Goal: Transaction & Acquisition: Purchase product/service

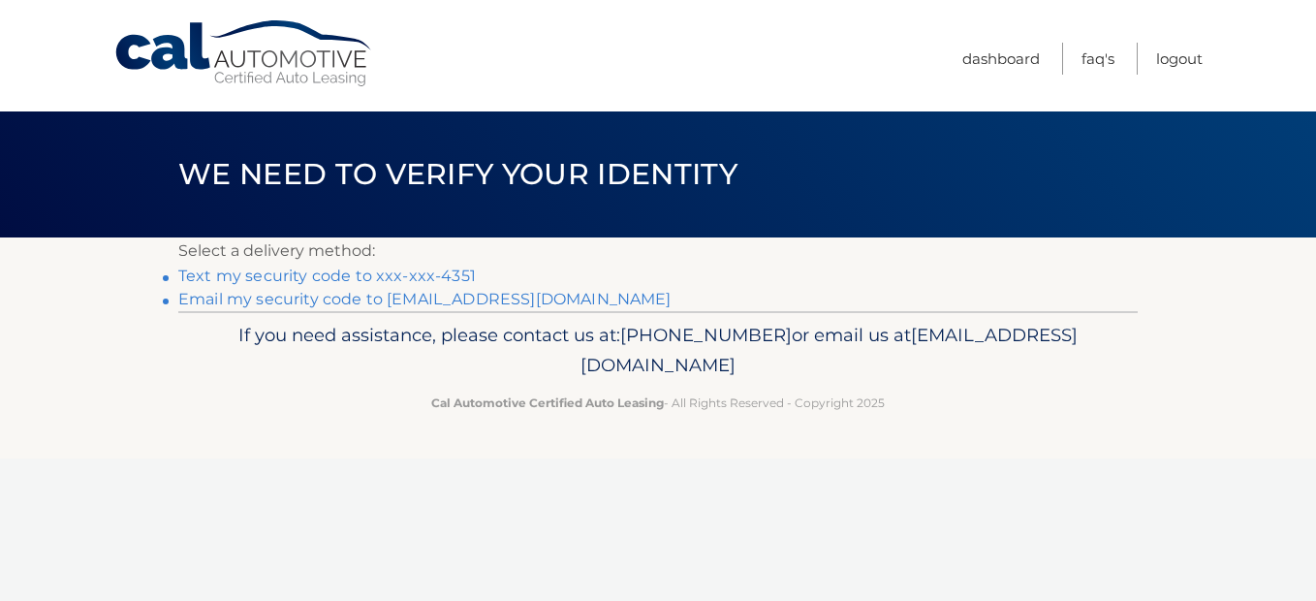
click at [333, 275] on link "Text my security code to xxx-xxx-4351" at bounding box center [327, 275] width 298 height 18
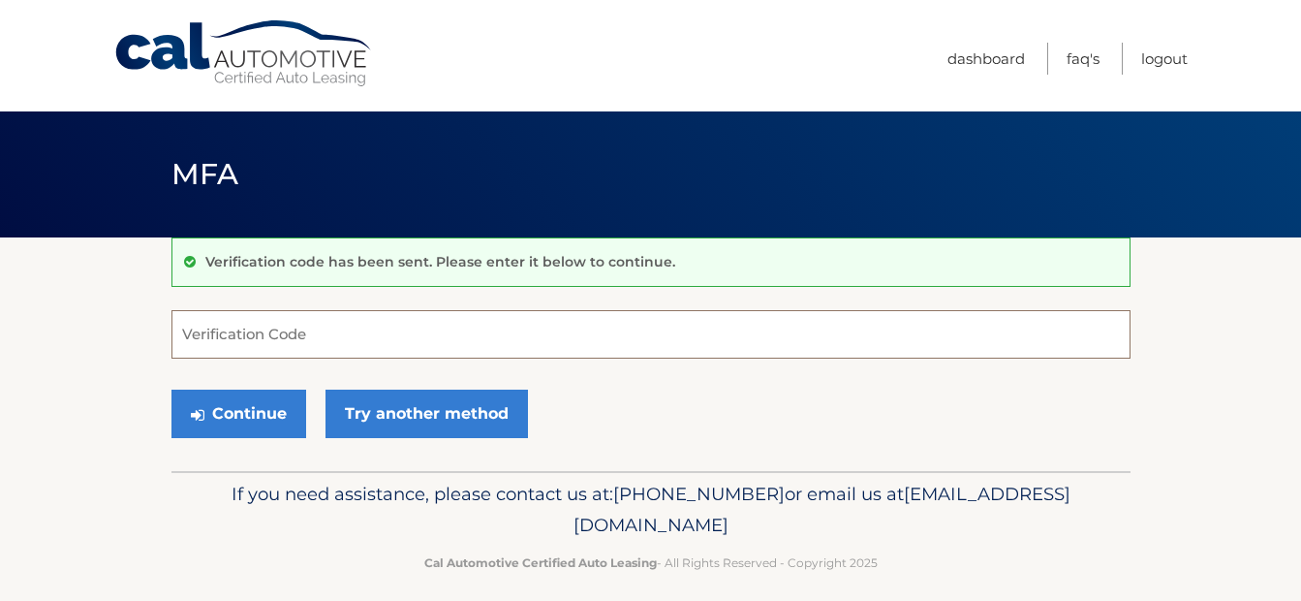
click at [331, 351] on input "Verification Code" at bounding box center [651, 334] width 959 height 48
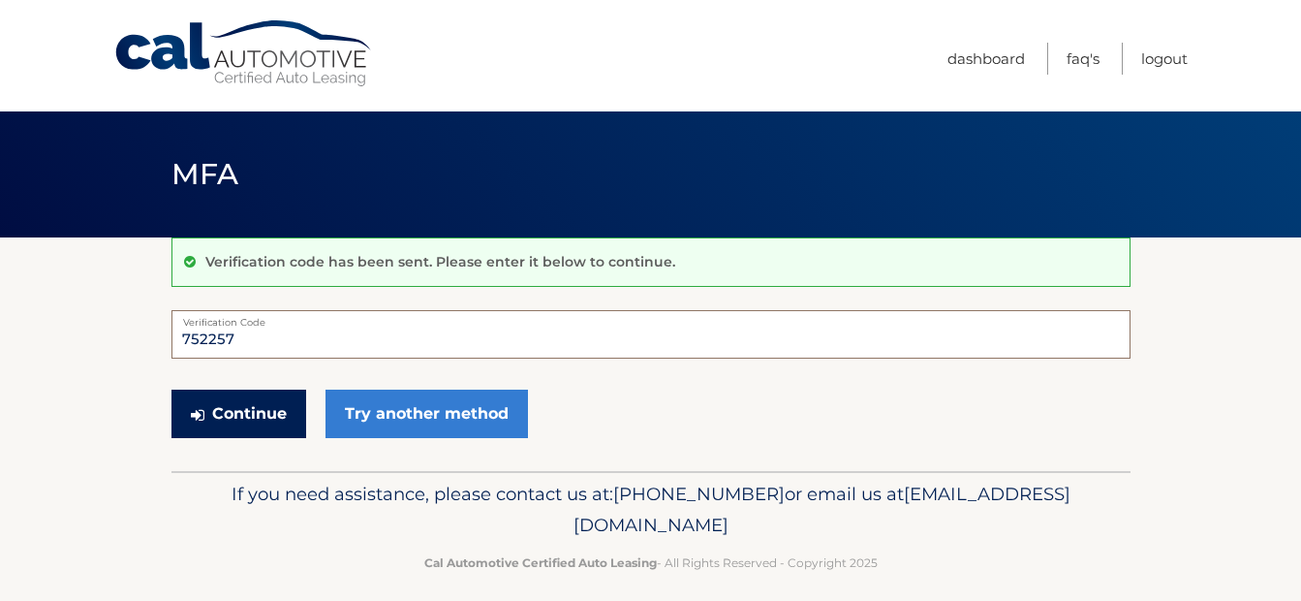
type input "752257"
click at [232, 414] on button "Continue" at bounding box center [239, 414] width 135 height 48
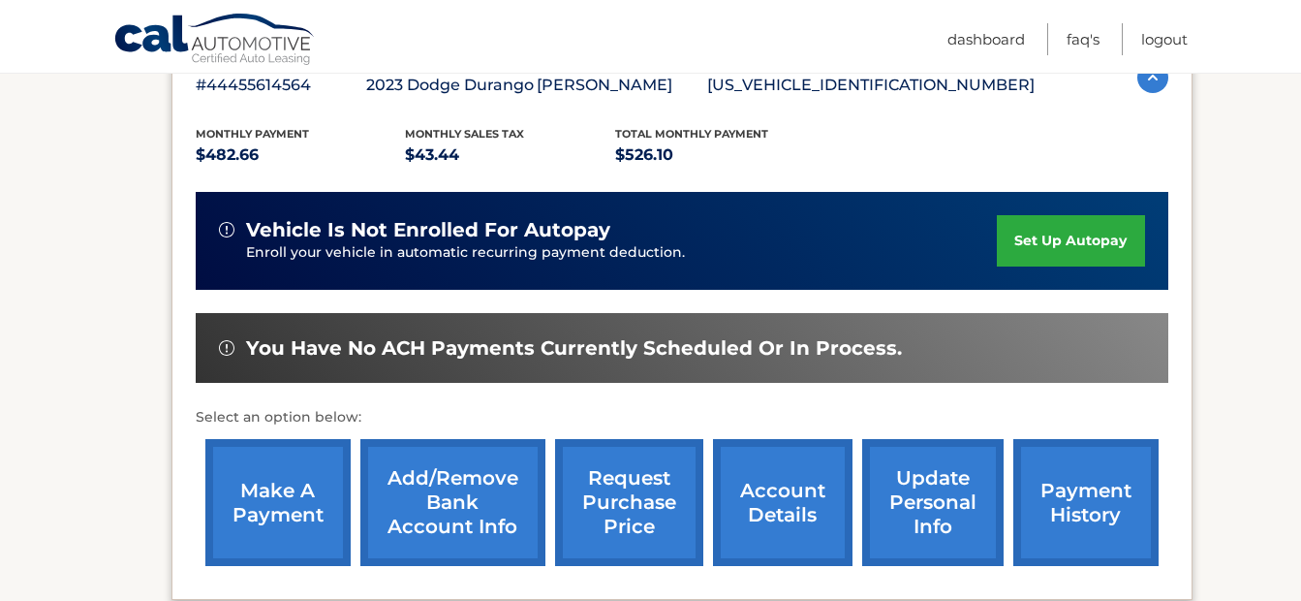
scroll to position [371, 0]
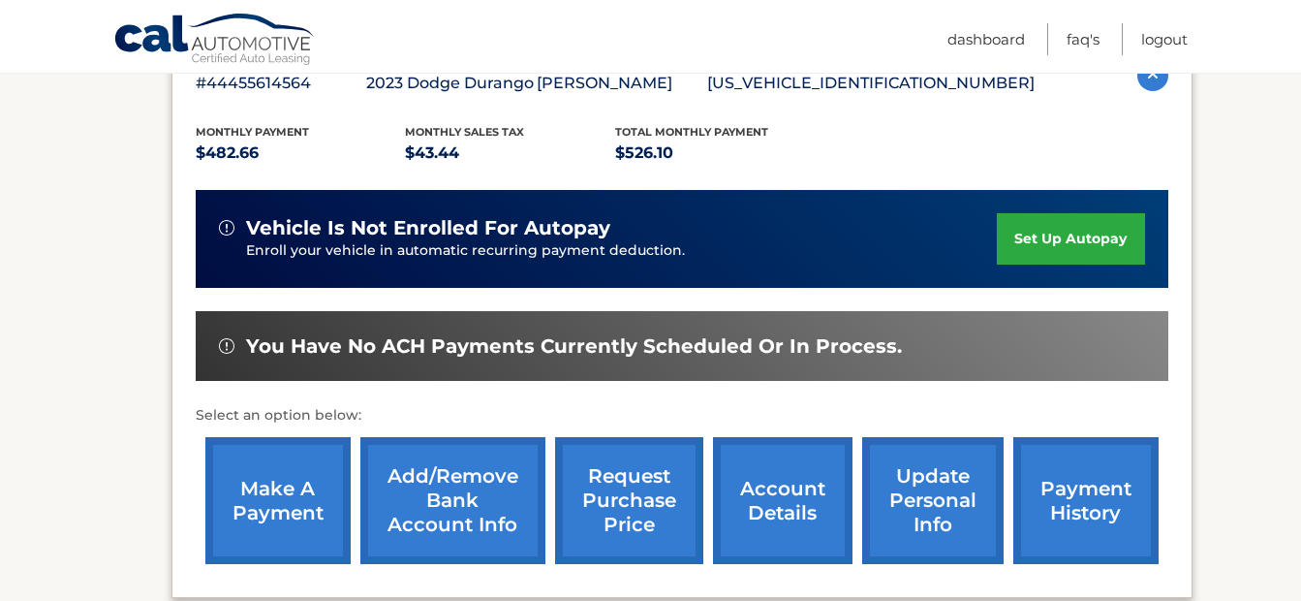
click at [252, 495] on link "make a payment" at bounding box center [277, 500] width 145 height 127
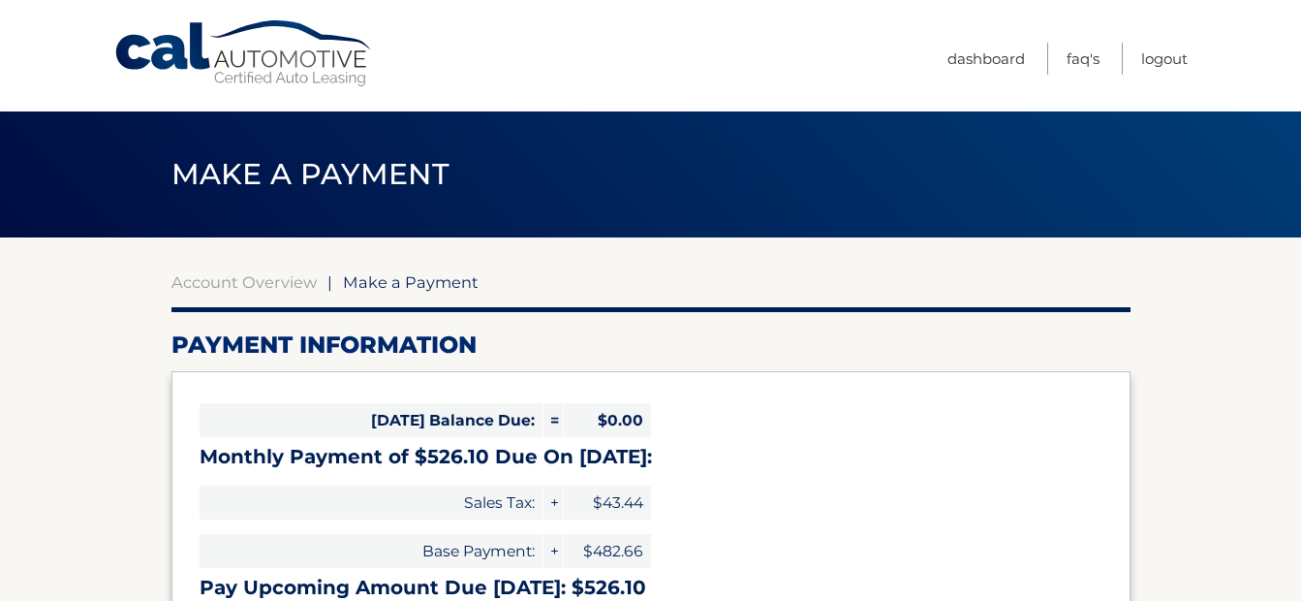
select select "MzA0NTQwNzctNDI3MC00ODU1LTkwNGQtZTliNTc2Zjc3M2Zh"
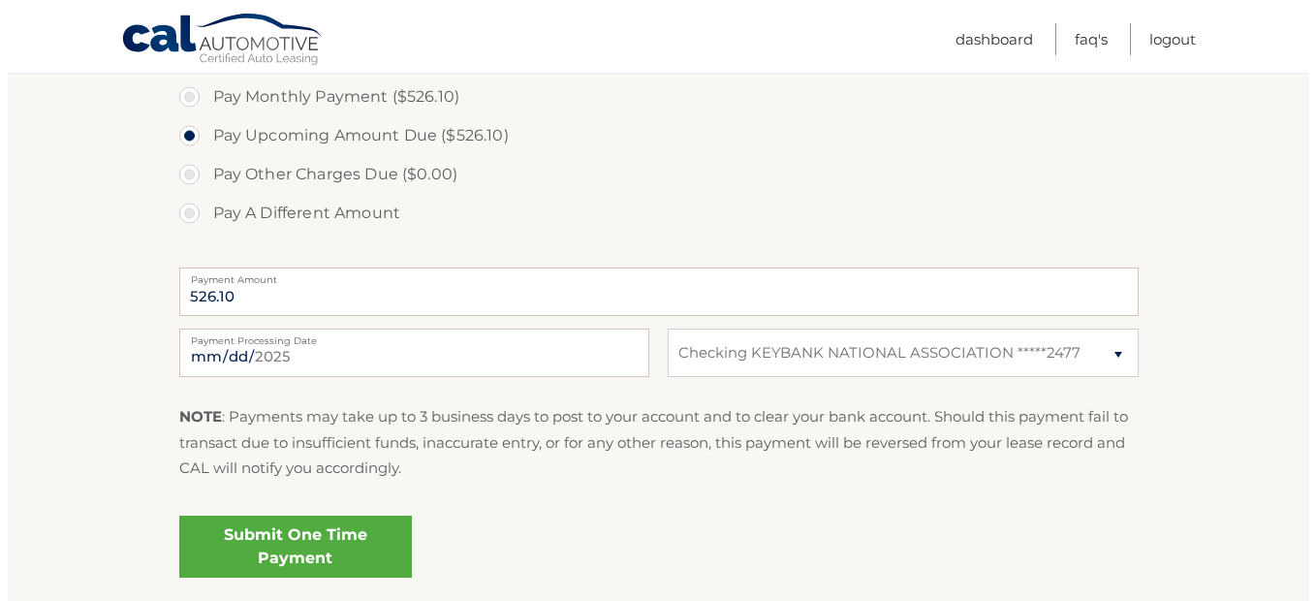
scroll to position [640, 0]
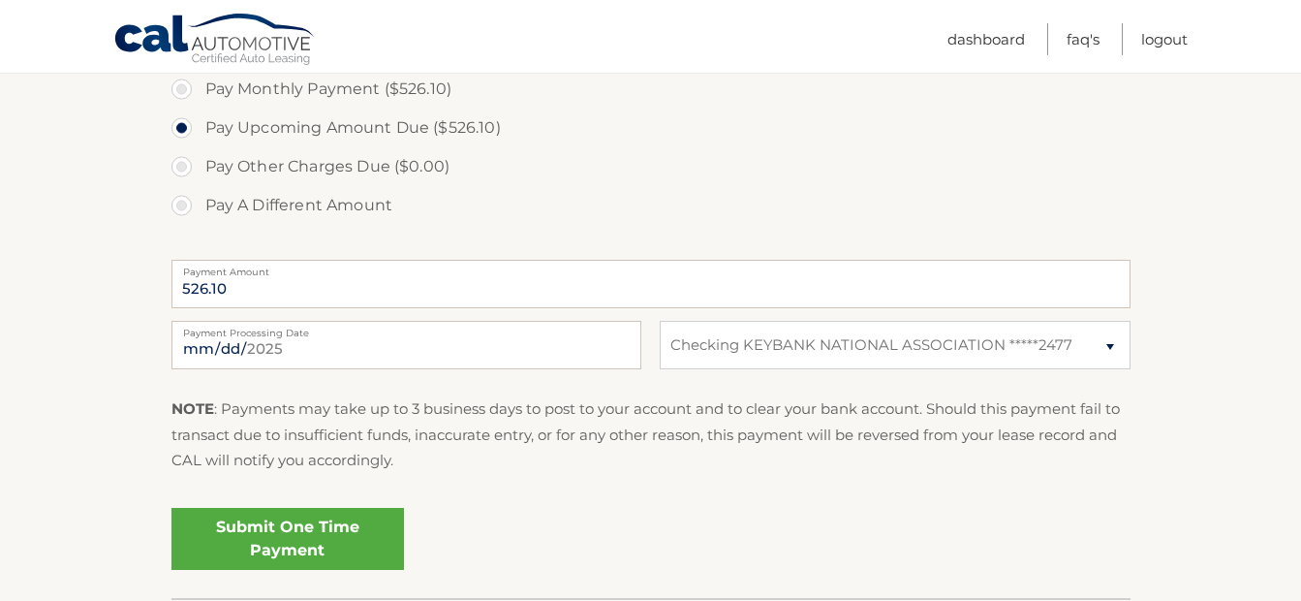
click at [267, 526] on link "Submit One Time Payment" at bounding box center [288, 539] width 233 height 62
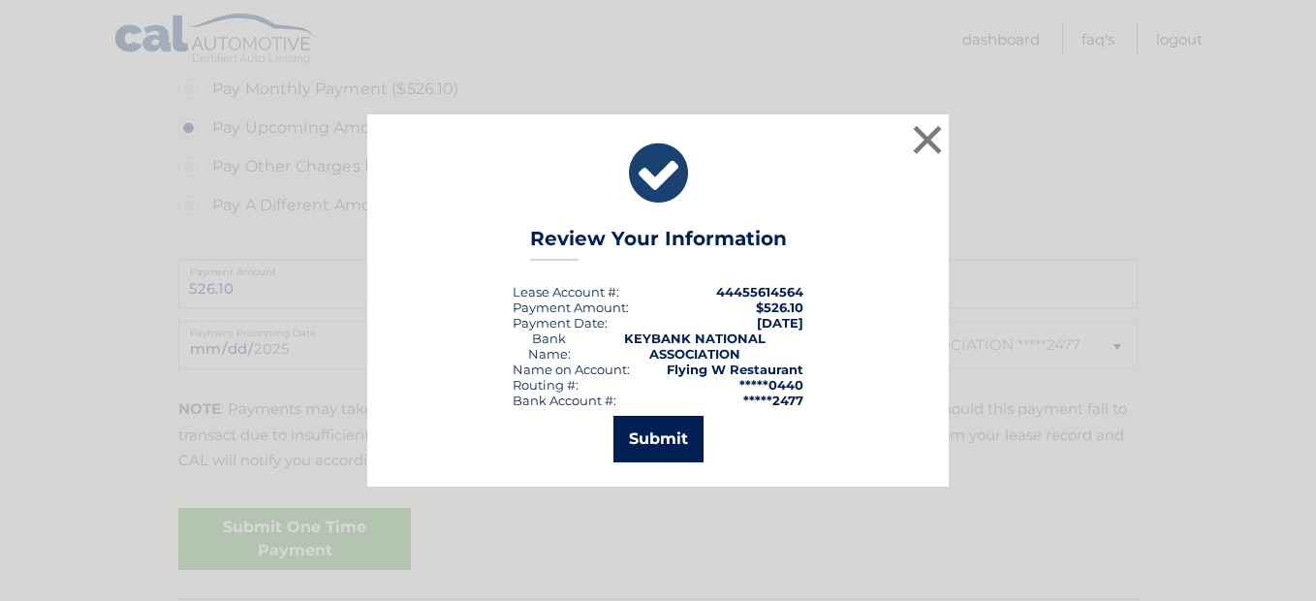
click at [677, 438] on button "Submit" at bounding box center [658, 439] width 90 height 47
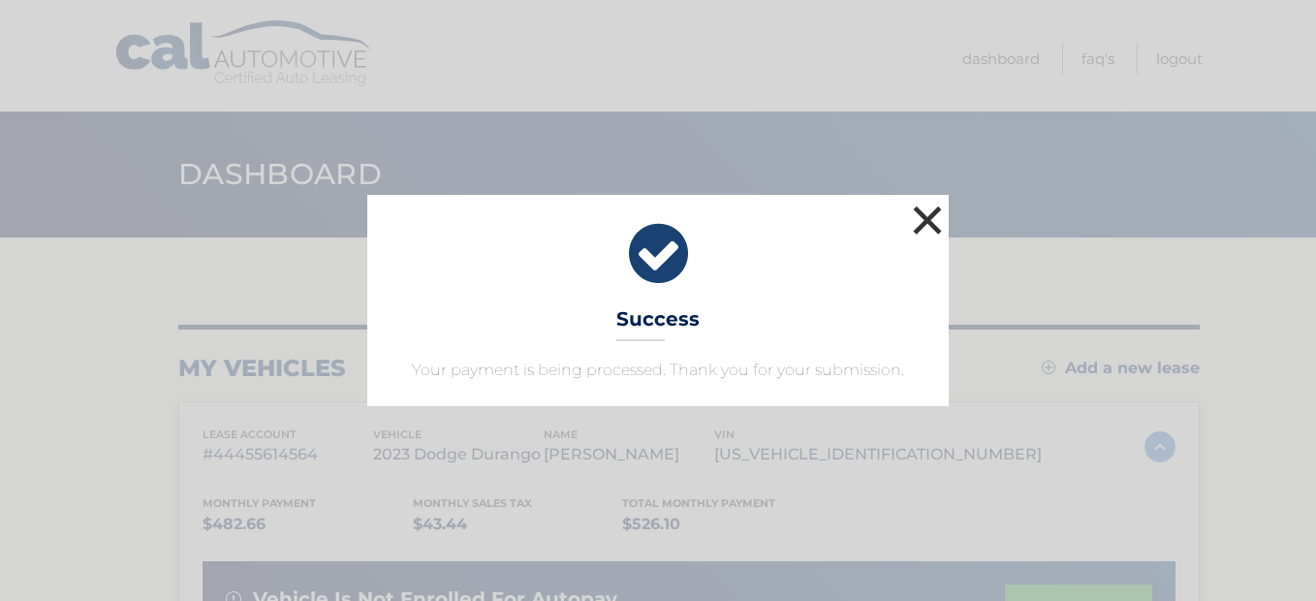
click at [929, 213] on button "×" at bounding box center [927, 220] width 39 height 39
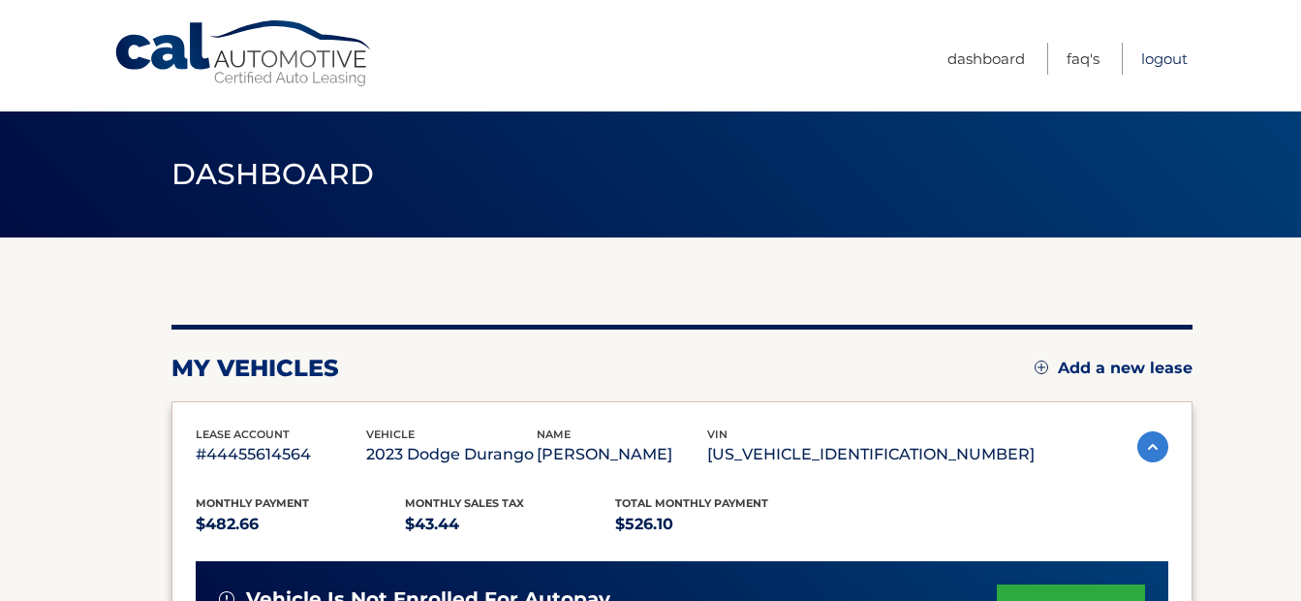
click at [1155, 60] on link "Logout" at bounding box center [1165, 59] width 47 height 32
